Goal: Check status: Check status

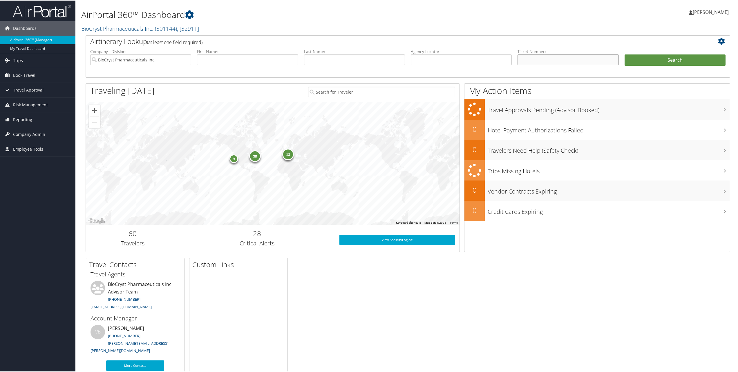
click at [529, 58] on input "text" at bounding box center [567, 59] width 101 height 11
paste input "8900897689805"
type input "8900897689805"
click at [624, 54] on button "Search" at bounding box center [674, 60] width 101 height 12
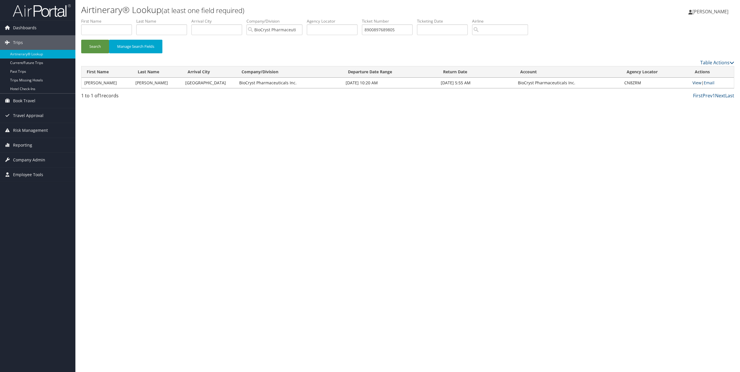
click at [694, 82] on link "View" at bounding box center [696, 83] width 9 height 6
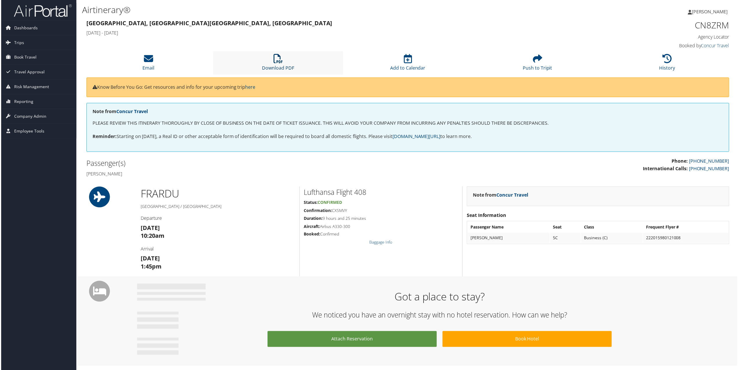
click at [276, 60] on icon at bounding box center [277, 58] width 9 height 9
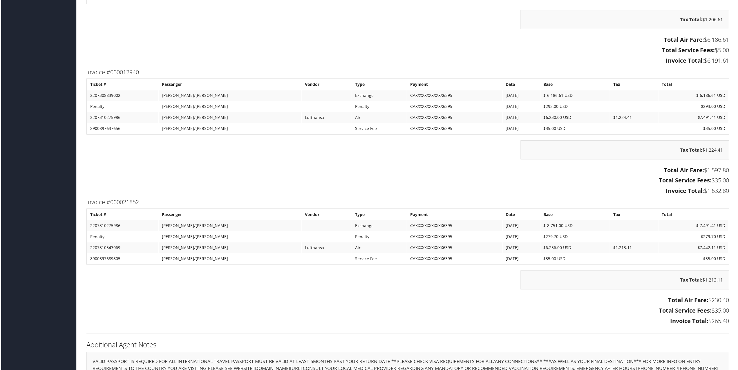
scroll to position [551, 0]
